Goal: Task Accomplishment & Management: Complete application form

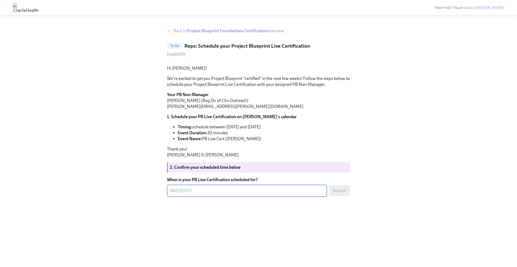
click at [247, 197] on div "x ​" at bounding box center [247, 191] width 160 height 12
type textarea "[DATE]"
click at [339, 196] on button "Submit" at bounding box center [339, 191] width 21 height 11
click at [177, 30] on span "Back to Project Blueprint Foundations Certification overview" at bounding box center [228, 31] width 111 height 6
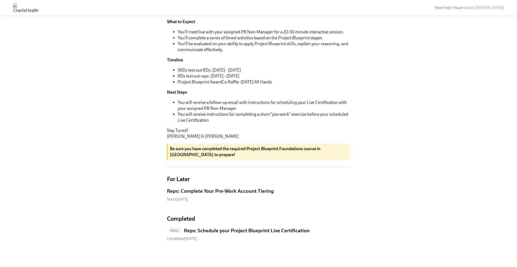
scroll to position [149, 0]
click at [194, 193] on h5 "Reps: Complete Your Pre-Work Account Tiering" at bounding box center [220, 191] width 107 height 7
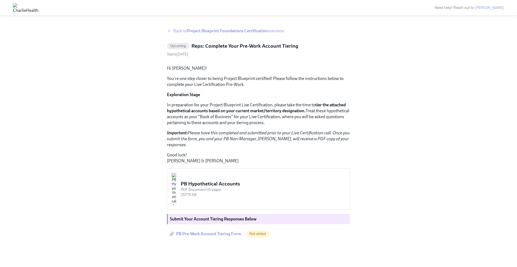
scroll to position [42, 0]
